Goal: Information Seeking & Learning: Learn about a topic

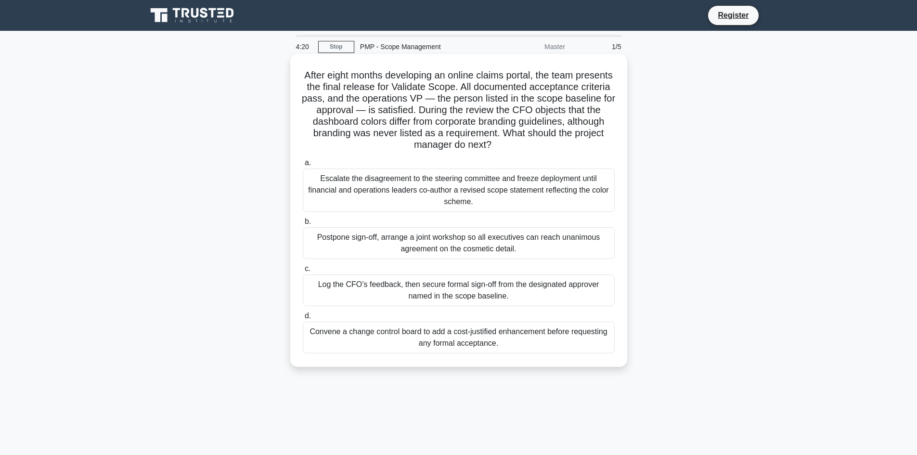
click at [474, 293] on div "Log the CFO’s feedback, then secure formal sign-off from the designated approve…" at bounding box center [459, 290] width 312 height 32
click at [303, 272] on input "c. Log the CFO’s feedback, then secure formal sign-off from the designated appr…" at bounding box center [303, 269] width 0 height 6
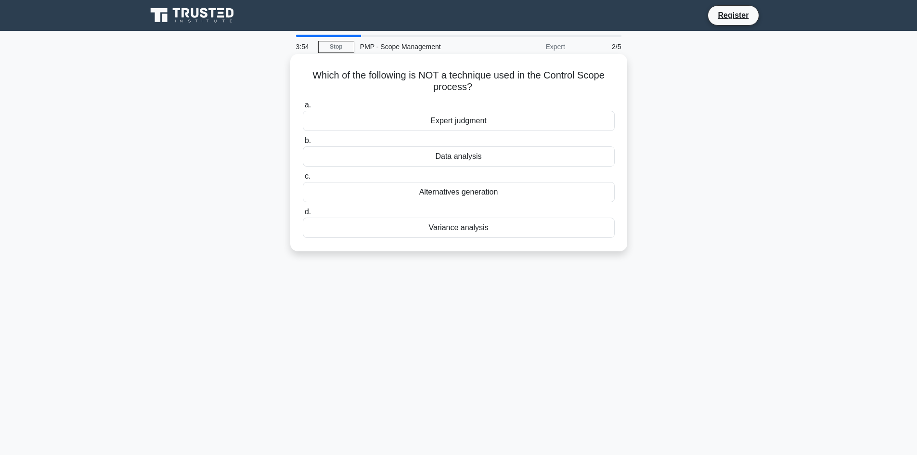
click at [476, 232] on div "Variance analysis" at bounding box center [459, 228] width 312 height 20
click at [303, 215] on input "d. Variance analysis" at bounding box center [303, 212] width 0 height 6
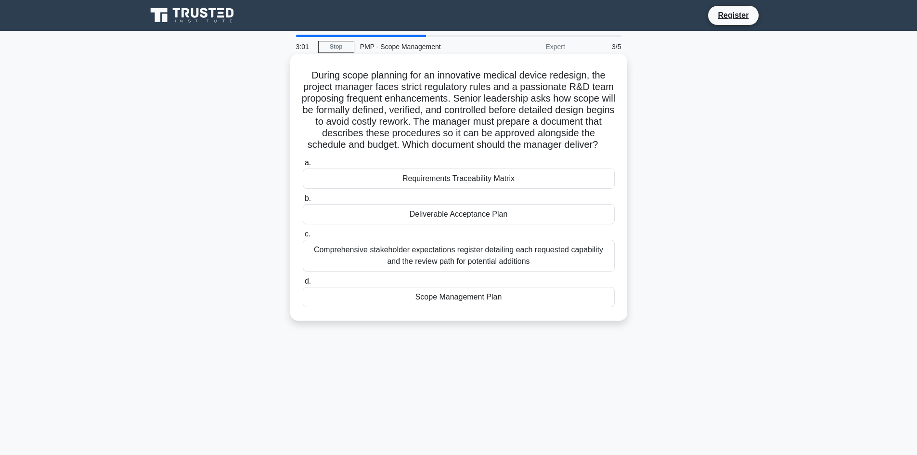
click at [483, 307] on div "Scope Management Plan" at bounding box center [459, 297] width 312 height 20
click at [303, 284] on input "d. Scope Management Plan" at bounding box center [303, 281] width 0 height 6
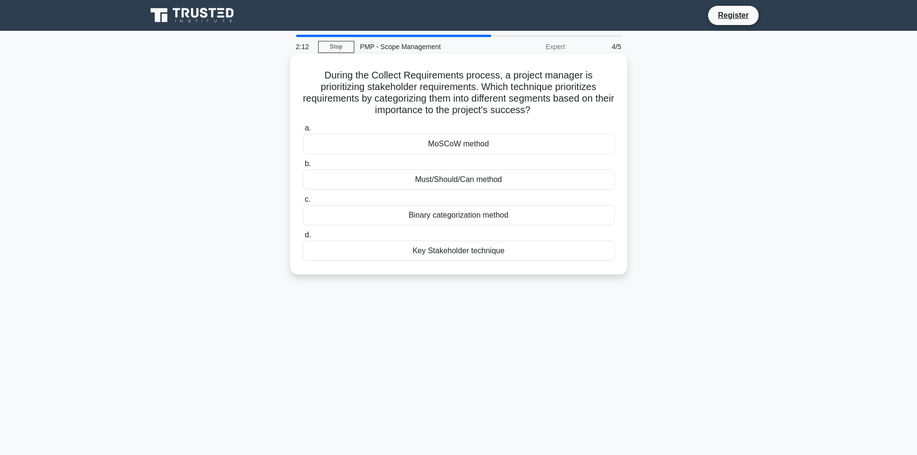
click at [513, 180] on div "Must/Should/Can method" at bounding box center [459, 179] width 312 height 20
click at [303, 167] on input "b. Must/Should/Can method" at bounding box center [303, 164] width 0 height 6
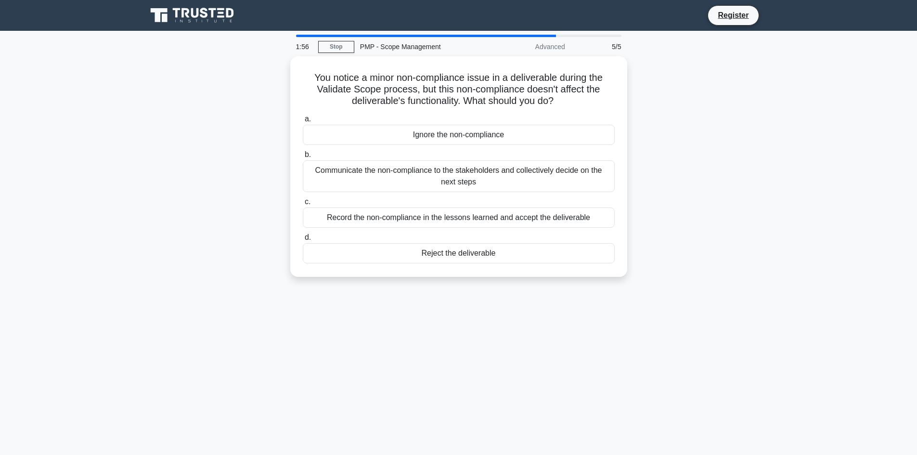
click at [513, 180] on div "Communicate the non-compliance to the stakeholders and collectively decide on t…" at bounding box center [459, 176] width 312 height 32
click at [303, 158] on input "b. Communicate the non-compliance to the stakeholders and collectively decide o…" at bounding box center [303, 155] width 0 height 6
